Goal: Check status: Check status

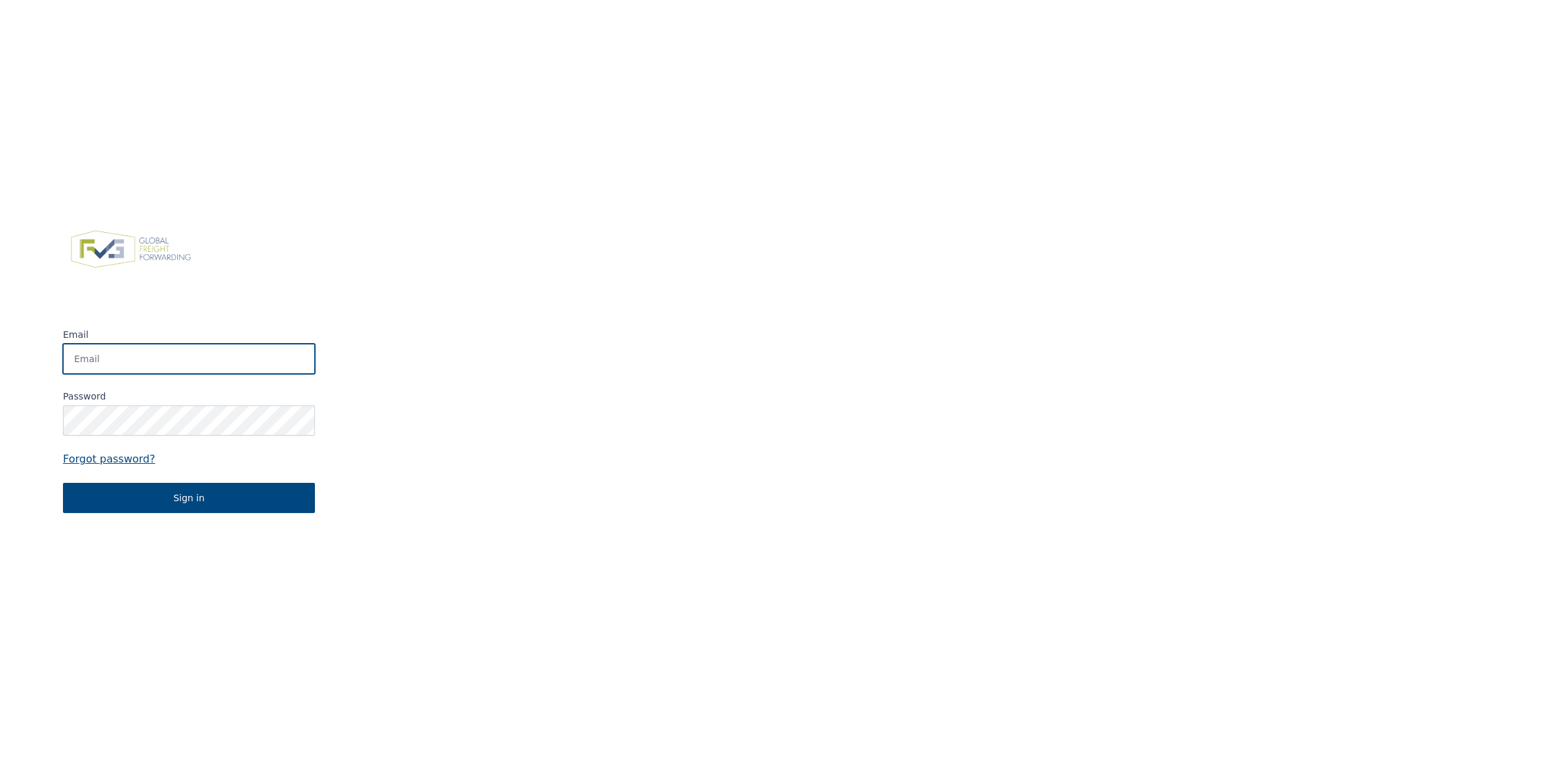
click at [178, 352] on input "Email" at bounding box center [189, 359] width 252 height 30
type input "[EMAIL_ADDRESS][DOMAIN_NAME]"
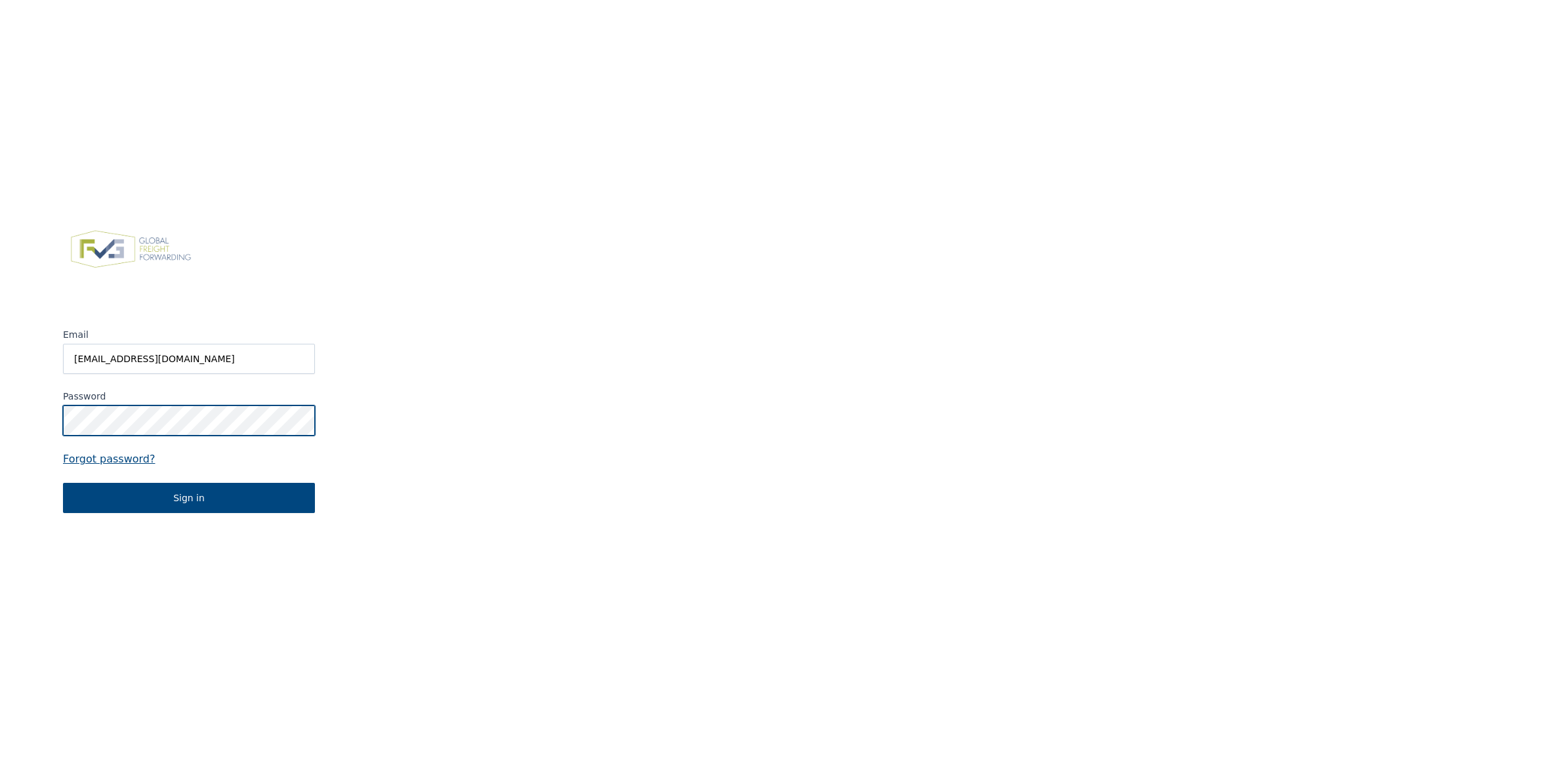
click at [63, 482] on button "Sign in" at bounding box center [189, 498] width 252 height 30
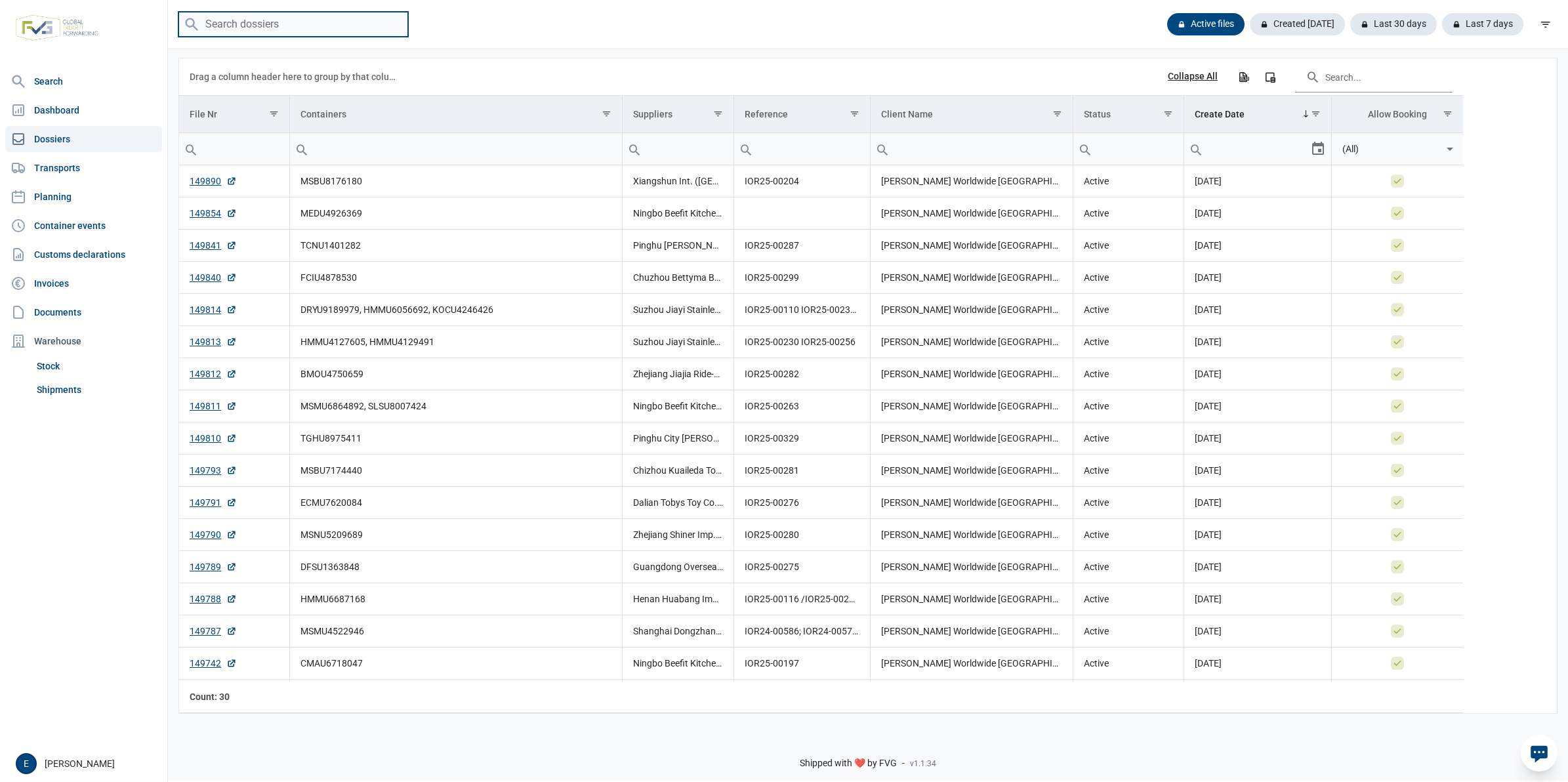
click at [279, 21] on input "search" at bounding box center [294, 24] width 230 height 25
type input "kocu4080"
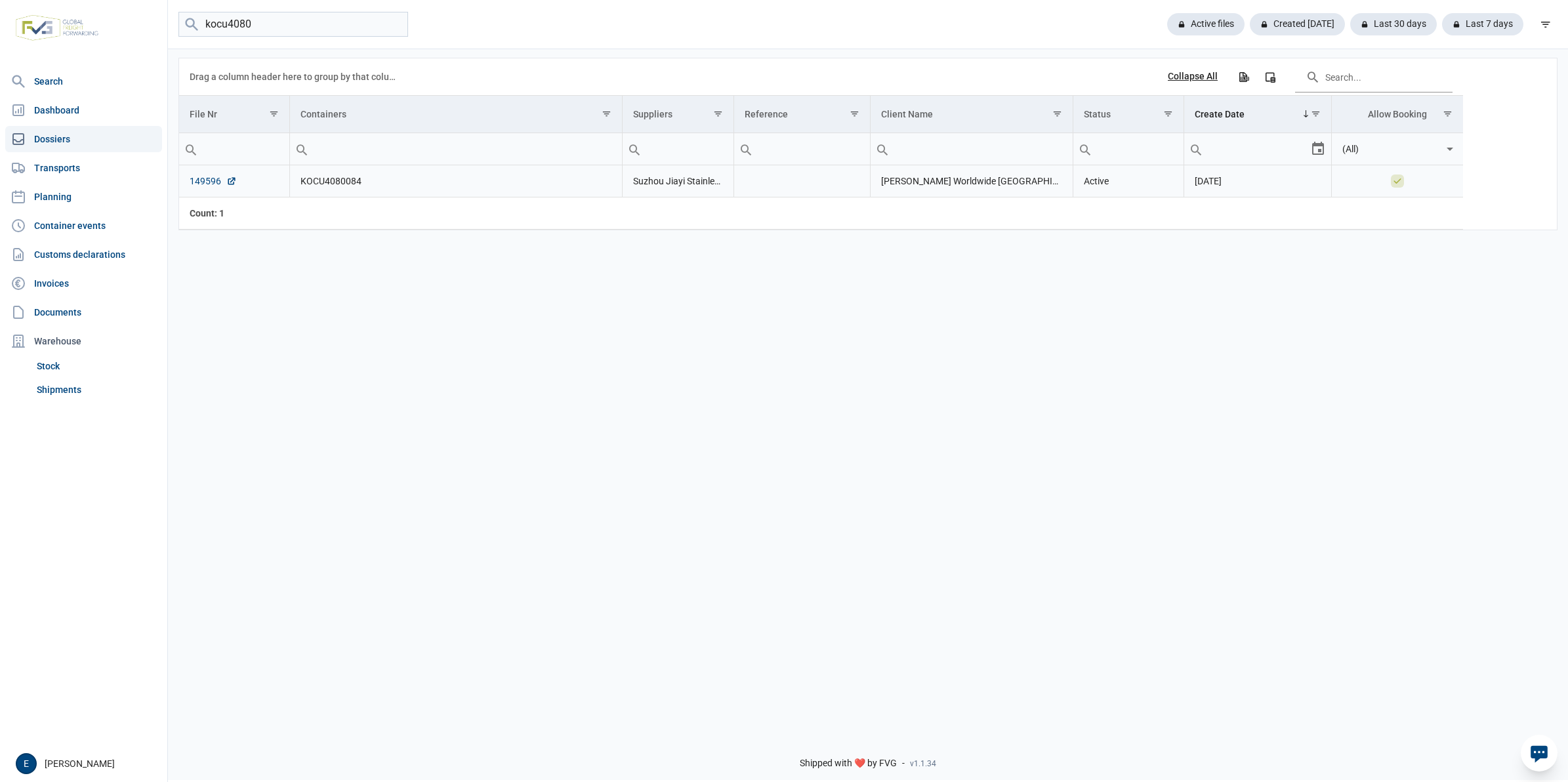
click at [214, 182] on link "149596" at bounding box center [213, 181] width 47 height 13
click at [95, 391] on link "Shipments" at bounding box center [97, 389] width 131 height 23
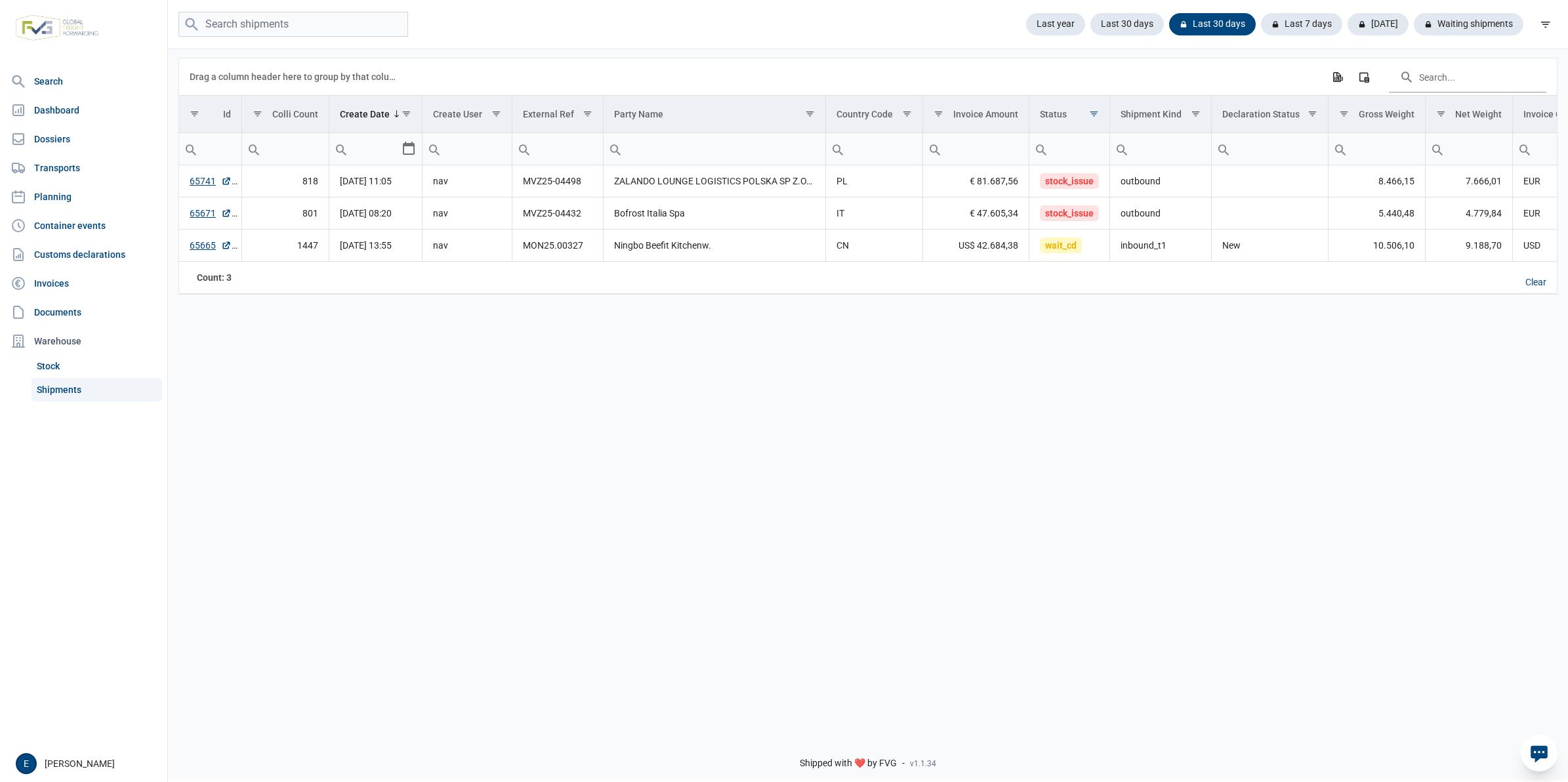
click at [1139, 399] on div "Data grid with 3 rows and 18 columns Drag a column header here to group by that…" at bounding box center [868, 385] width 1400 height 677
click at [1368, 452] on div "Data grid with 3 rows and 18 columns Drag a column header here to group by that…" at bounding box center [868, 385] width 1400 height 677
click at [1382, 549] on div "Data grid with 3 rows and 18 columns Drag a column header here to group by that…" at bounding box center [868, 385] width 1400 height 677
click at [1350, 458] on div "Data grid with 3 rows and 18 columns Drag a column header here to group by that…" at bounding box center [868, 385] width 1400 height 677
click at [1421, 518] on div "Data grid with 3 rows and 18 columns Drag a column header here to group by that…" at bounding box center [868, 385] width 1400 height 677
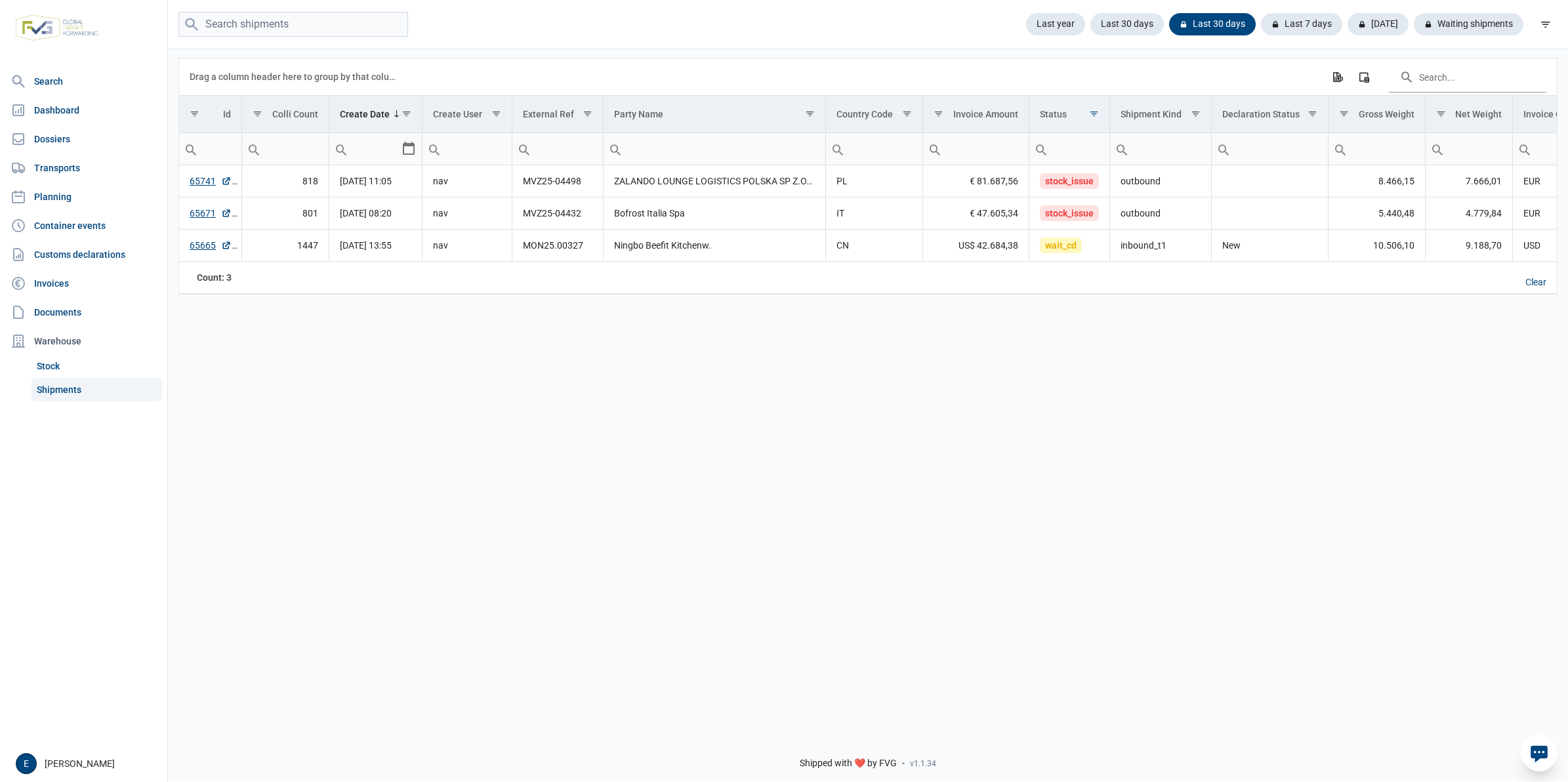
click at [1329, 528] on div "Data grid with 3 rows and 18 columns Drag a column header here to group by that…" at bounding box center [868, 385] width 1400 height 677
click at [1399, 578] on div "Data grid with 3 rows and 18 columns Drag a column header here to group by that…" at bounding box center [868, 385] width 1400 height 677
click at [1422, 460] on div "Data grid with 3 rows and 18 columns Drag a column header here to group by that…" at bounding box center [868, 385] width 1400 height 677
click at [1348, 529] on div "Data grid with 3 rows and 18 columns Drag a column header here to group by that…" at bounding box center [868, 385] width 1400 height 677
click at [82, 384] on link "Shipments" at bounding box center [97, 389] width 131 height 23
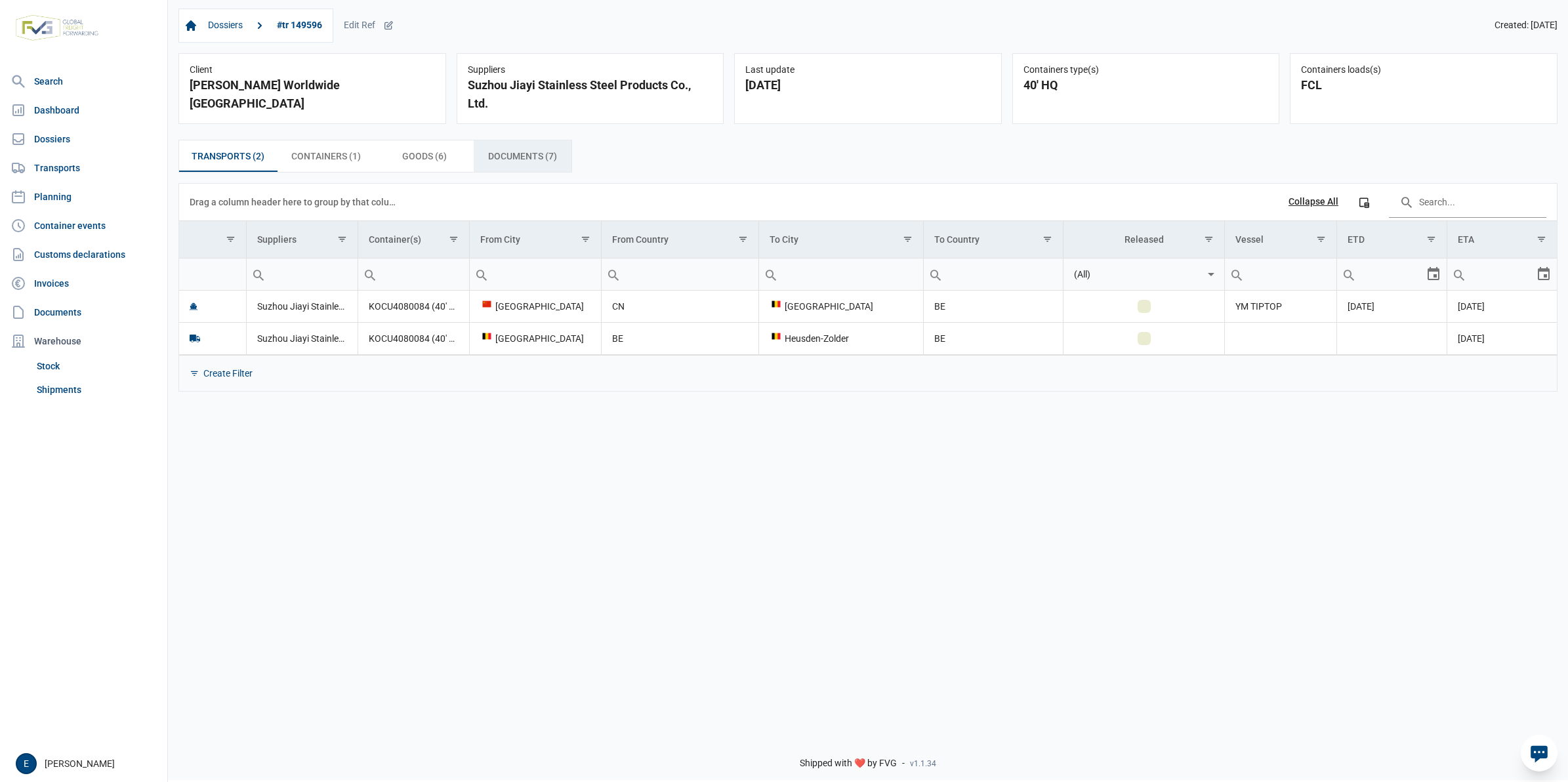
click at [523, 172] on div "Documents (7) Documents (7)" at bounding box center [522, 156] width 98 height 32
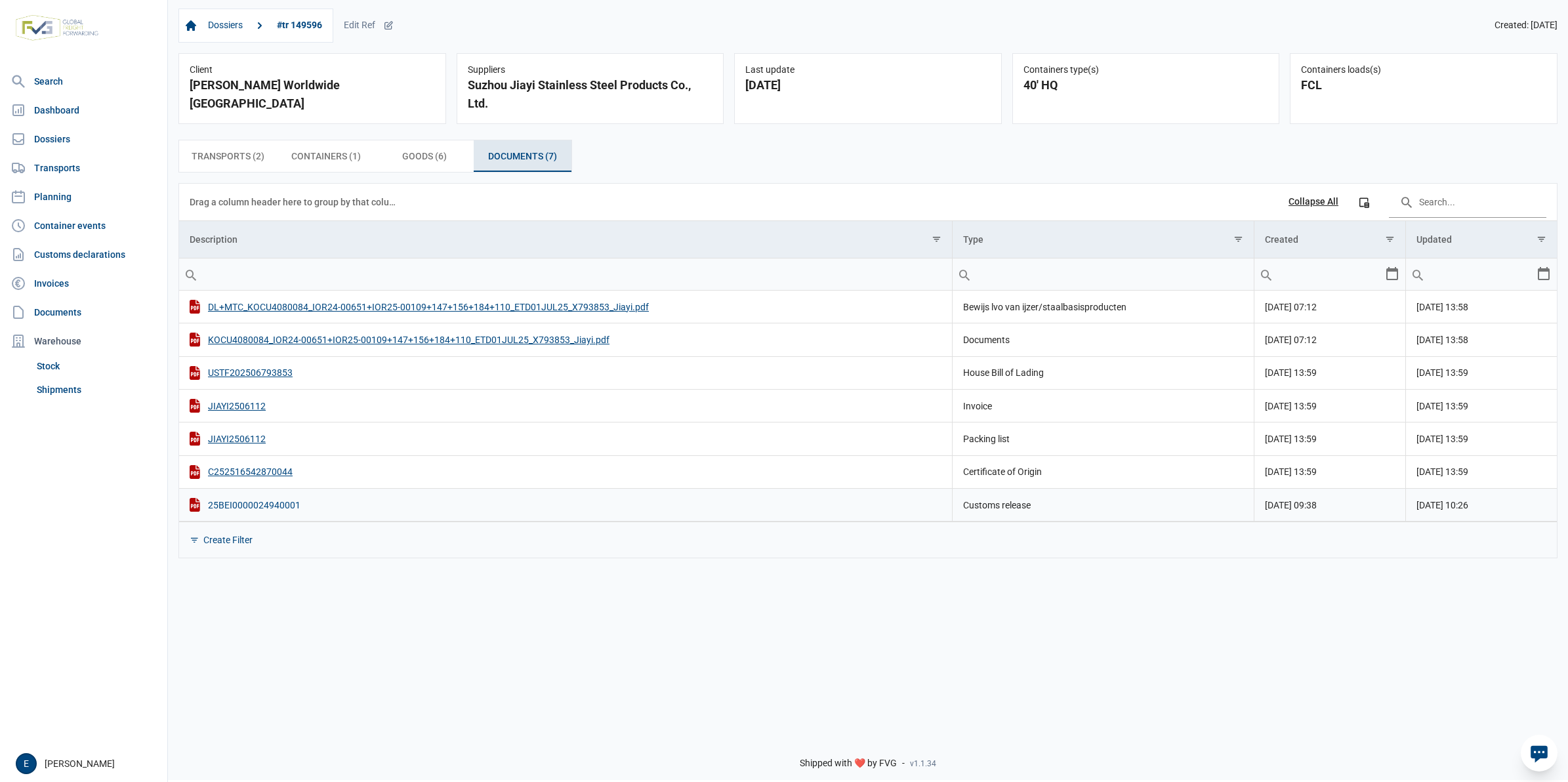
click at [249, 505] on div "25BEI0000024940001" at bounding box center [566, 504] width 752 height 13
